Goal: Transaction & Acquisition: Download file/media

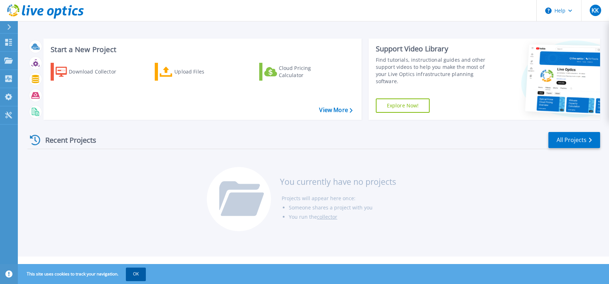
click at [138, 276] on button "OK" at bounding box center [136, 273] width 20 height 13
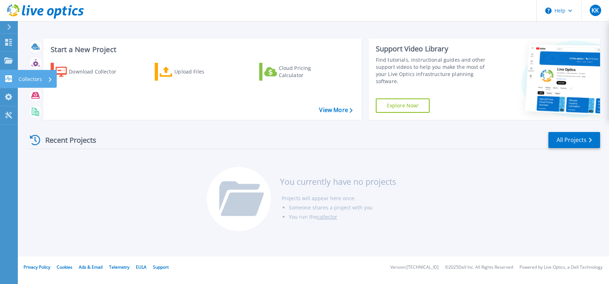
click at [52, 78] on div "Collectors" at bounding box center [36, 79] width 34 height 19
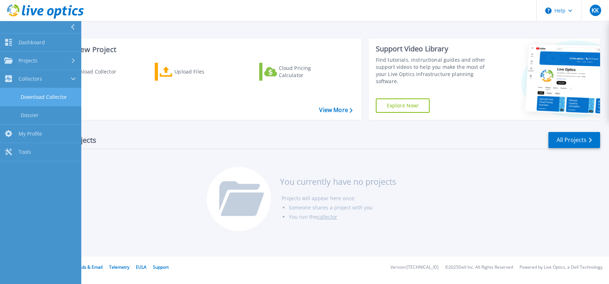
click at [54, 99] on link "Download Collector" at bounding box center [40, 97] width 81 height 18
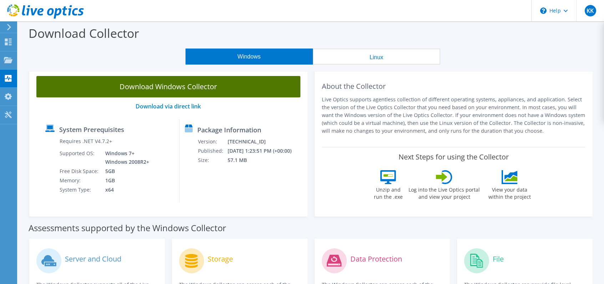
click at [188, 89] on link "Download Windows Collector" at bounding box center [168, 86] width 264 height 21
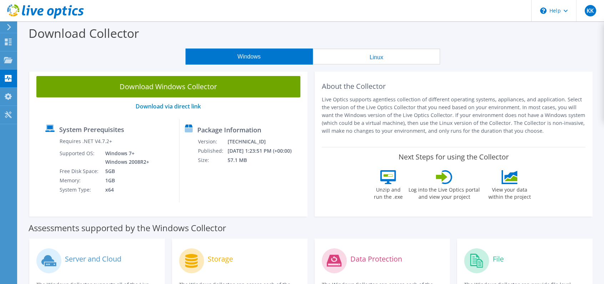
click at [117, 56] on div "Windows Linux" at bounding box center [312, 56] width 575 height 16
click at [335, 15] on header "KK End User [PERSON_NAME] [EMAIL_ADDRESS][DOMAIN_NAME] [GEOGRAPHIC_DATA] My Pro…" at bounding box center [302, 10] width 604 height 21
click at [367, 58] on button "Linux" at bounding box center [376, 56] width 127 height 16
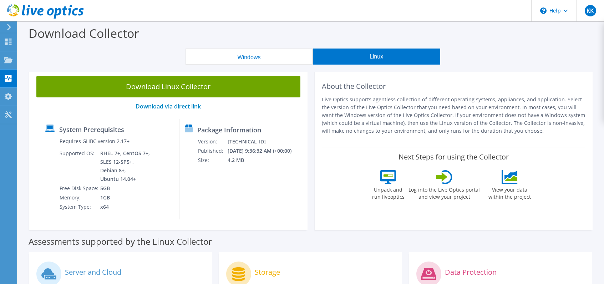
click at [246, 61] on button "Windows" at bounding box center [248, 56] width 127 height 16
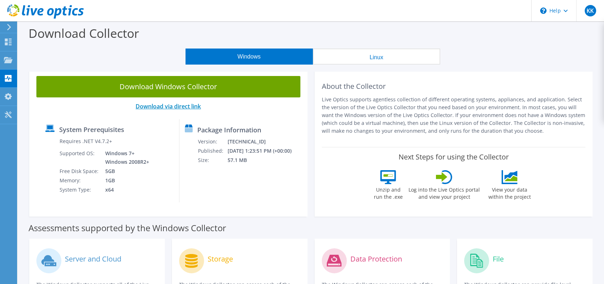
click at [164, 107] on link "Download via direct link" at bounding box center [167, 106] width 65 height 8
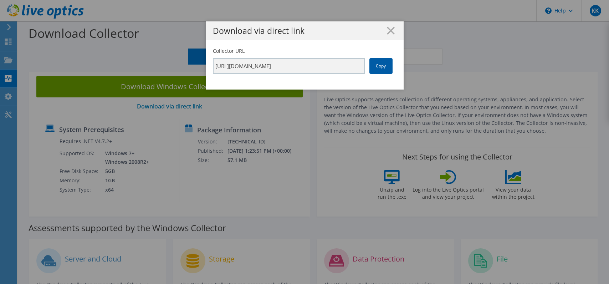
click at [377, 68] on link "Copy" at bounding box center [380, 66] width 23 height 16
click at [389, 30] on line at bounding box center [390, 30] width 7 height 7
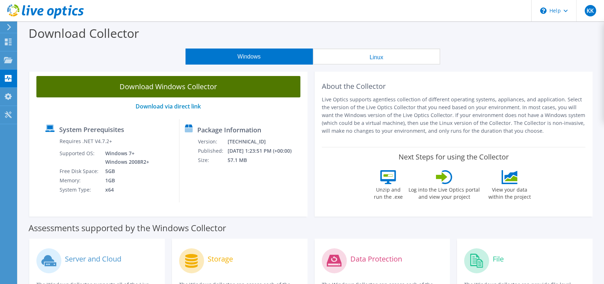
click at [220, 90] on link "Download Windows Collector" at bounding box center [168, 86] width 264 height 21
